Goal: Information Seeking & Learning: Learn about a topic

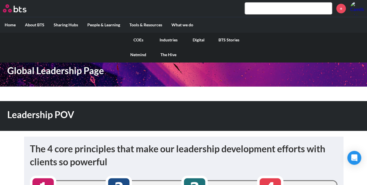
click at [141, 38] on link "COEs" at bounding box center [138, 40] width 30 height 15
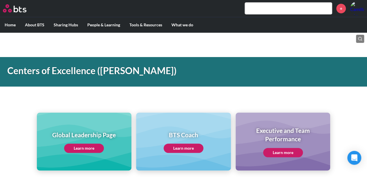
scroll to position [49, 0]
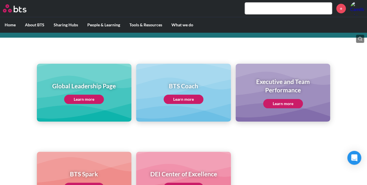
click at [85, 98] on link "Learn more" at bounding box center [84, 99] width 40 height 9
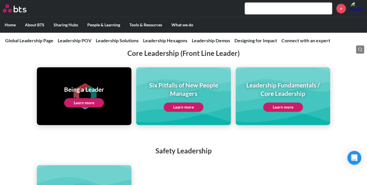
scroll to position [1269, 0]
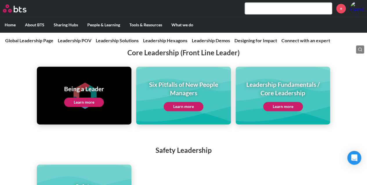
click at [90, 98] on link "Learn more" at bounding box center [84, 102] width 40 height 9
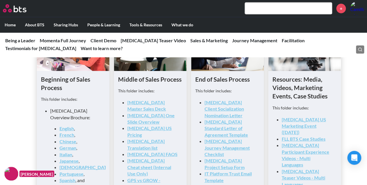
scroll to position [907, 0]
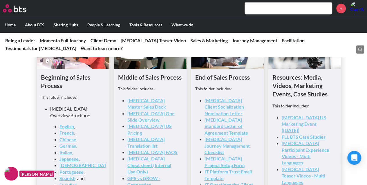
click at [155, 102] on link "BAL Master Sales Deck" at bounding box center [146, 104] width 39 height 12
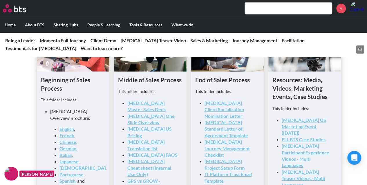
scroll to position [799, 0]
